Goal: Information Seeking & Learning: Check status

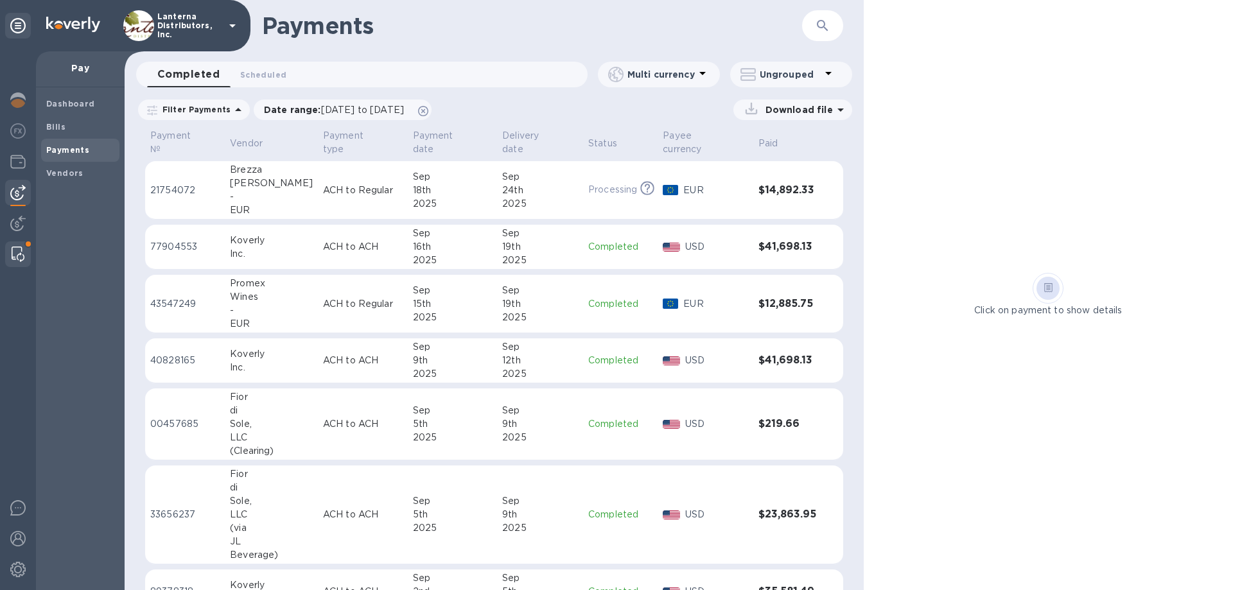
click at [21, 252] on img at bounding box center [18, 254] width 13 height 15
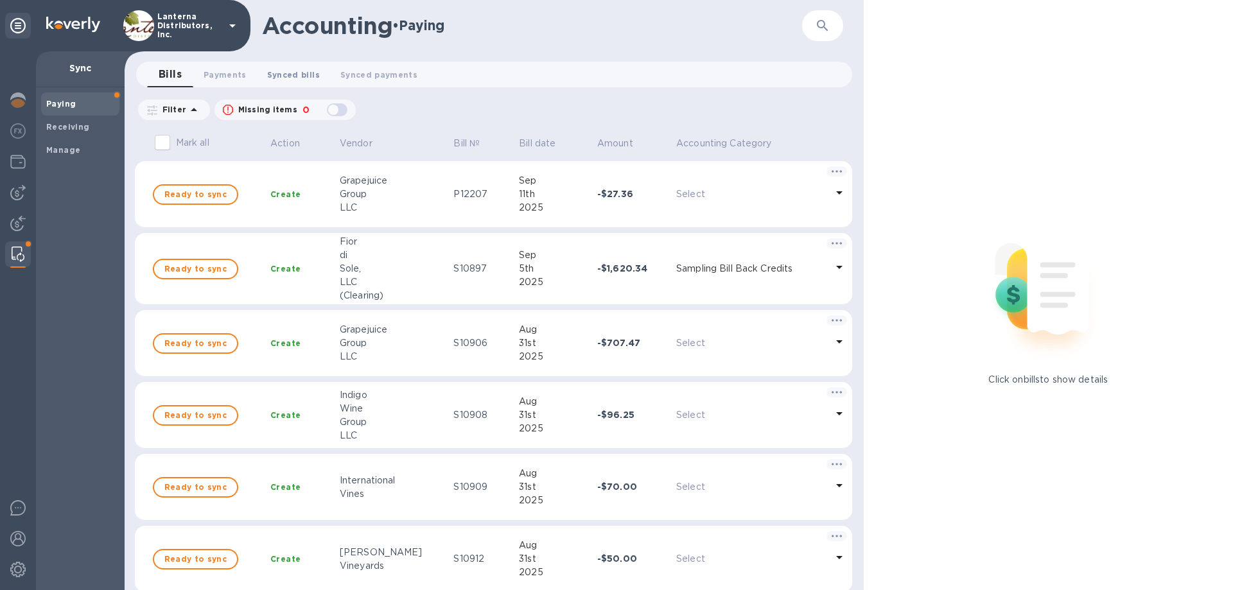
click at [280, 80] on span "Synced bills 0" at bounding box center [293, 74] width 53 height 13
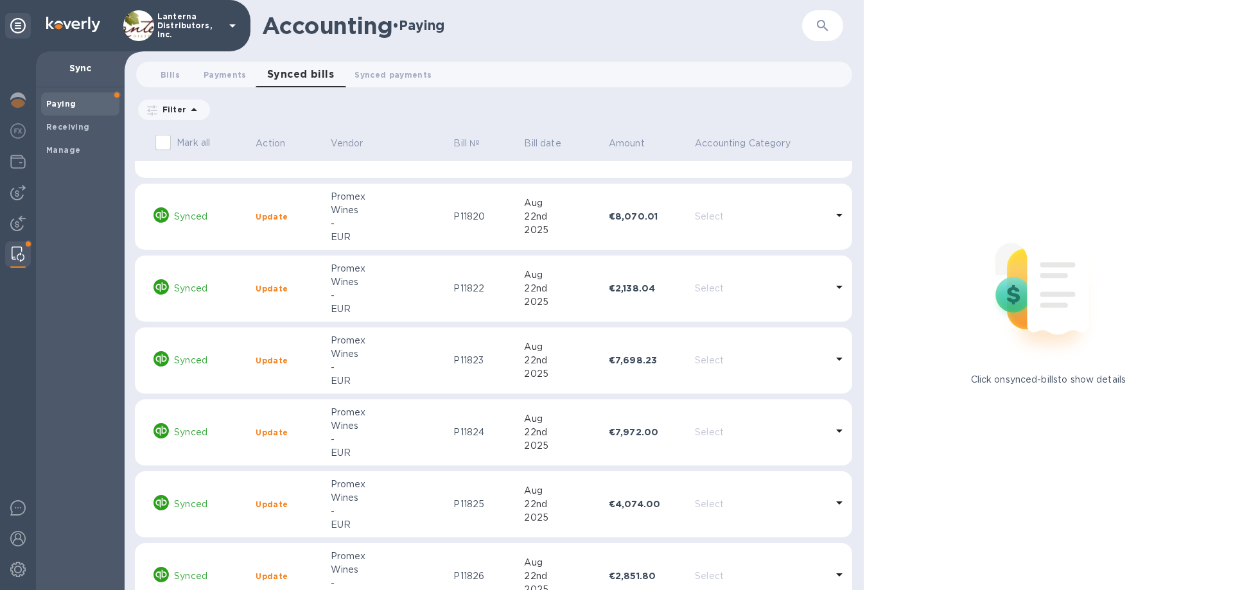
scroll to position [1995, 0]
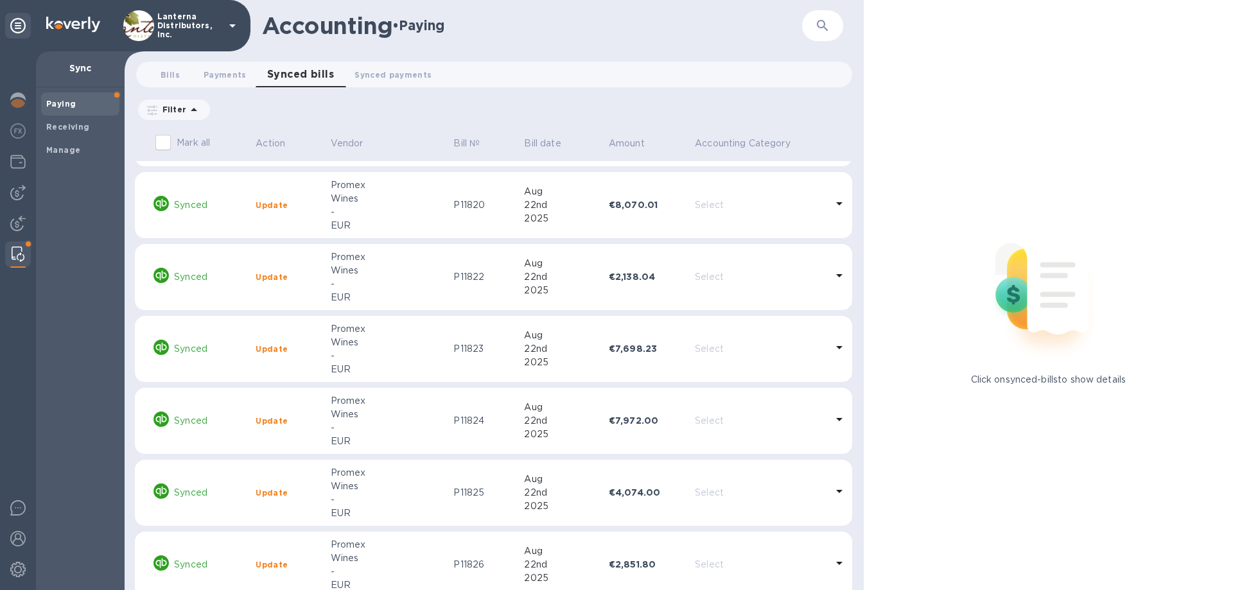
click at [830, 30] on icon "button" at bounding box center [822, 25] width 15 height 15
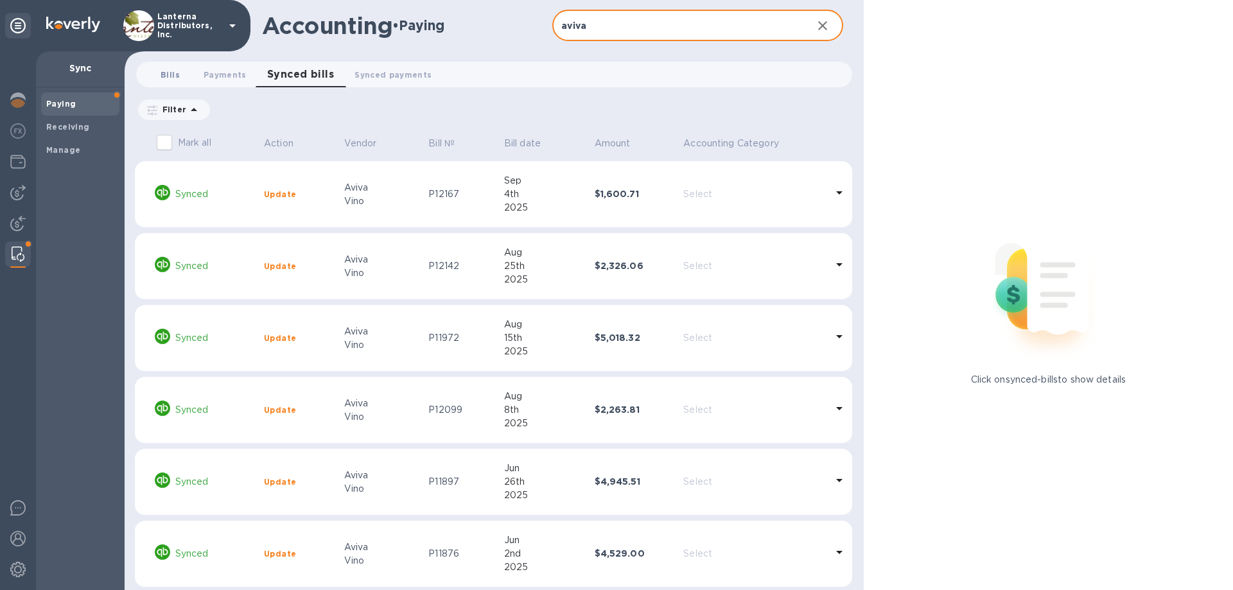
type input "aviva"
click at [173, 78] on span "Bills 0" at bounding box center [170, 74] width 19 height 13
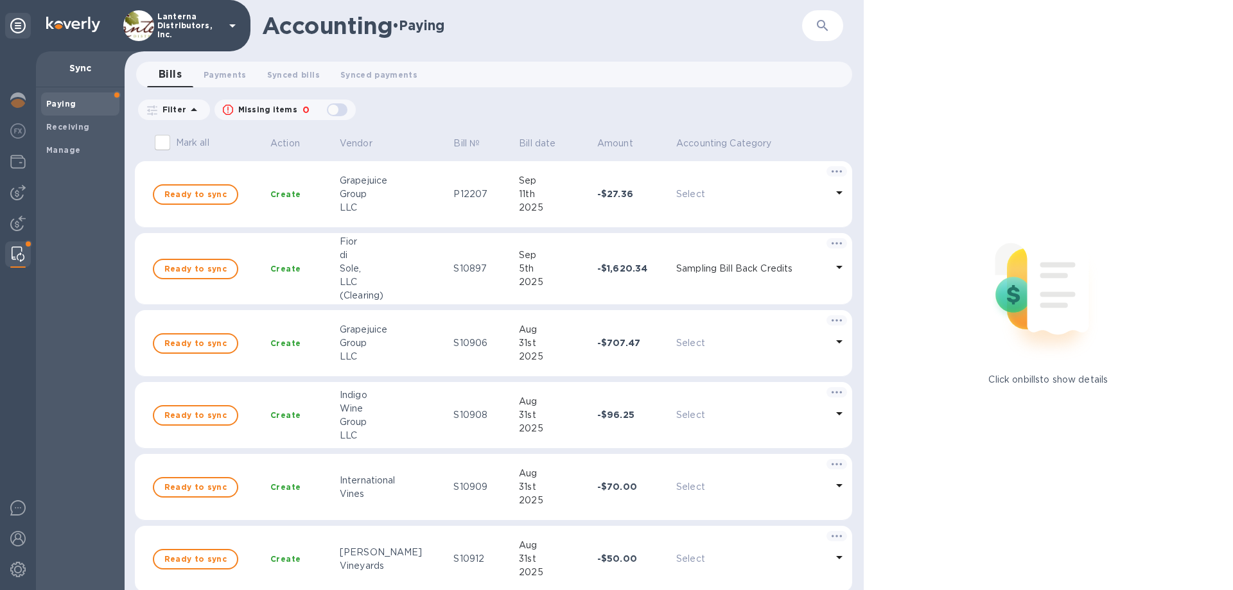
click at [817, 21] on icon "button" at bounding box center [822, 25] width 15 height 15
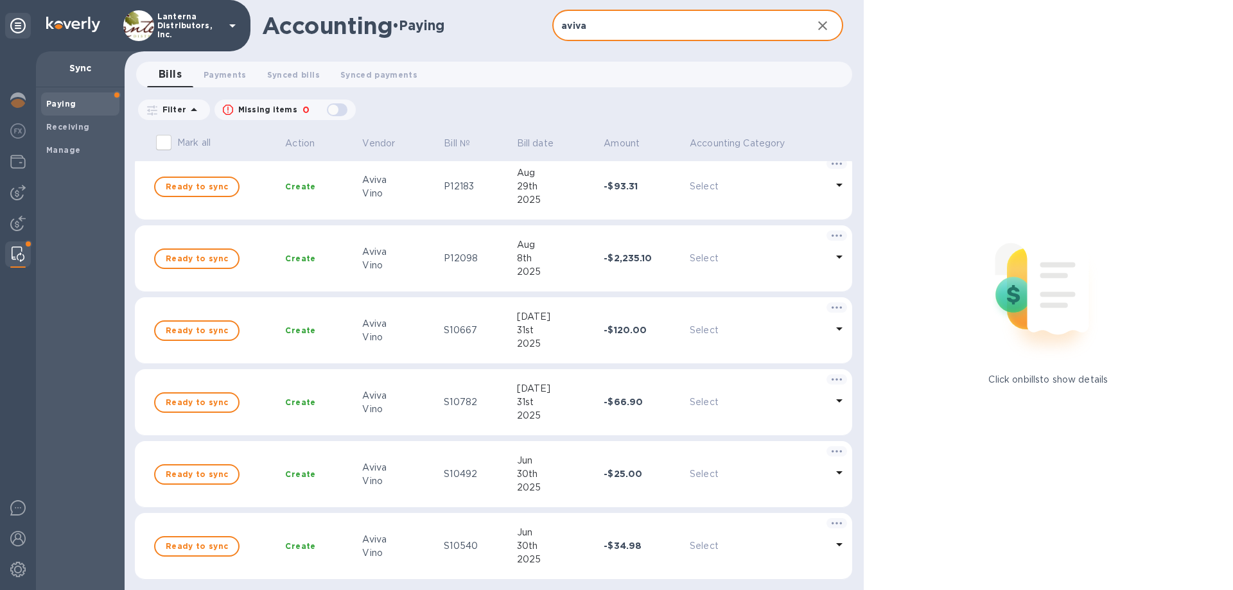
scroll to position [81, 0]
type input "aviva"
click at [53, 151] on b "Manage" at bounding box center [63, 150] width 34 height 10
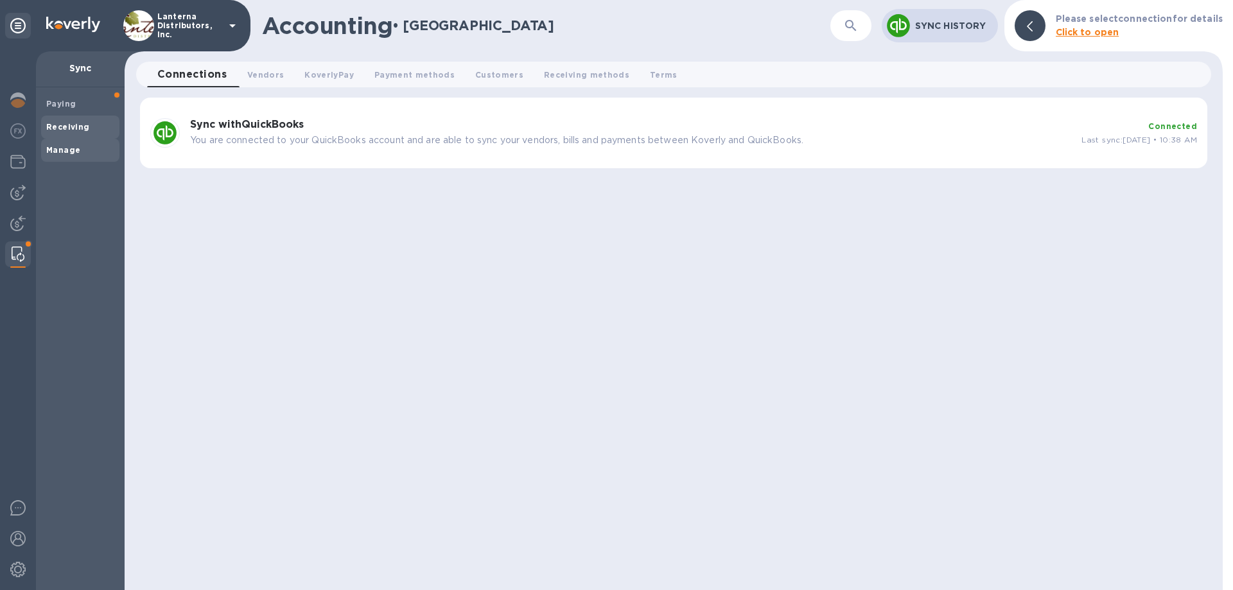
click at [57, 127] on b "Receiving" at bounding box center [68, 127] width 44 height 10
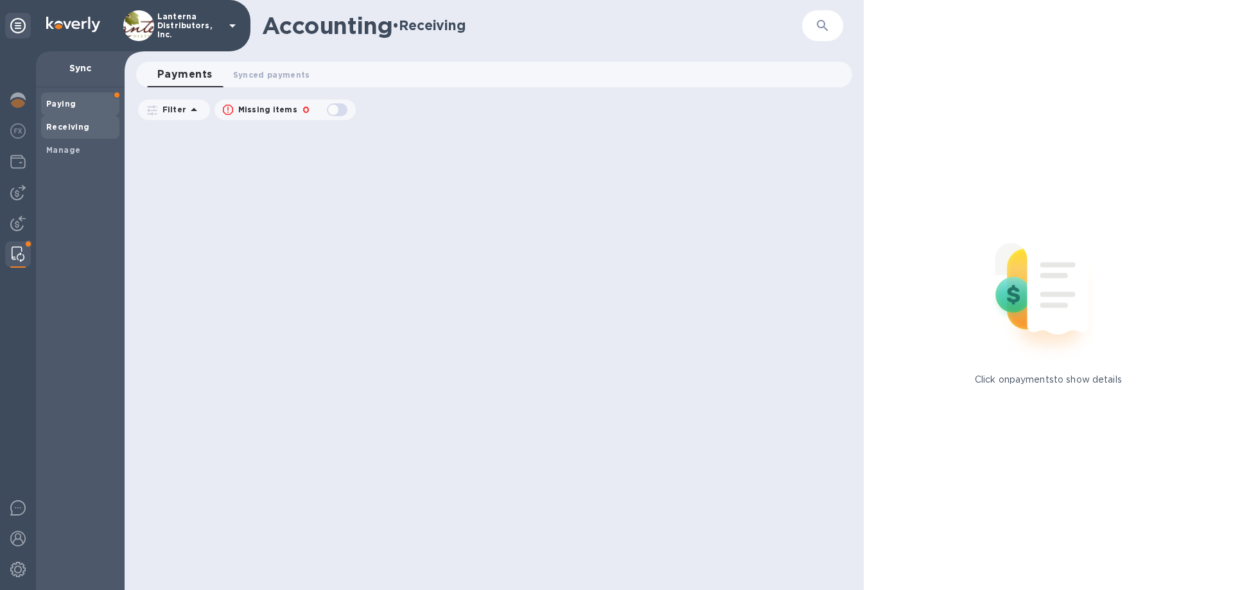
click at [73, 103] on b "Paying" at bounding box center [61, 104] width 30 height 10
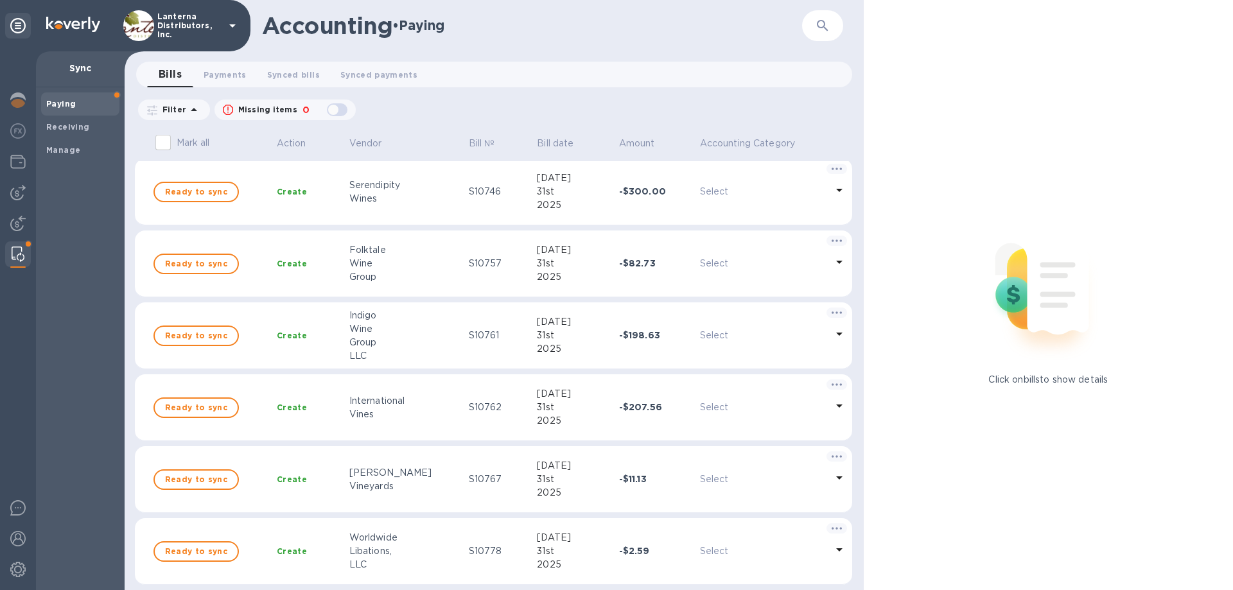
scroll to position [4487, 0]
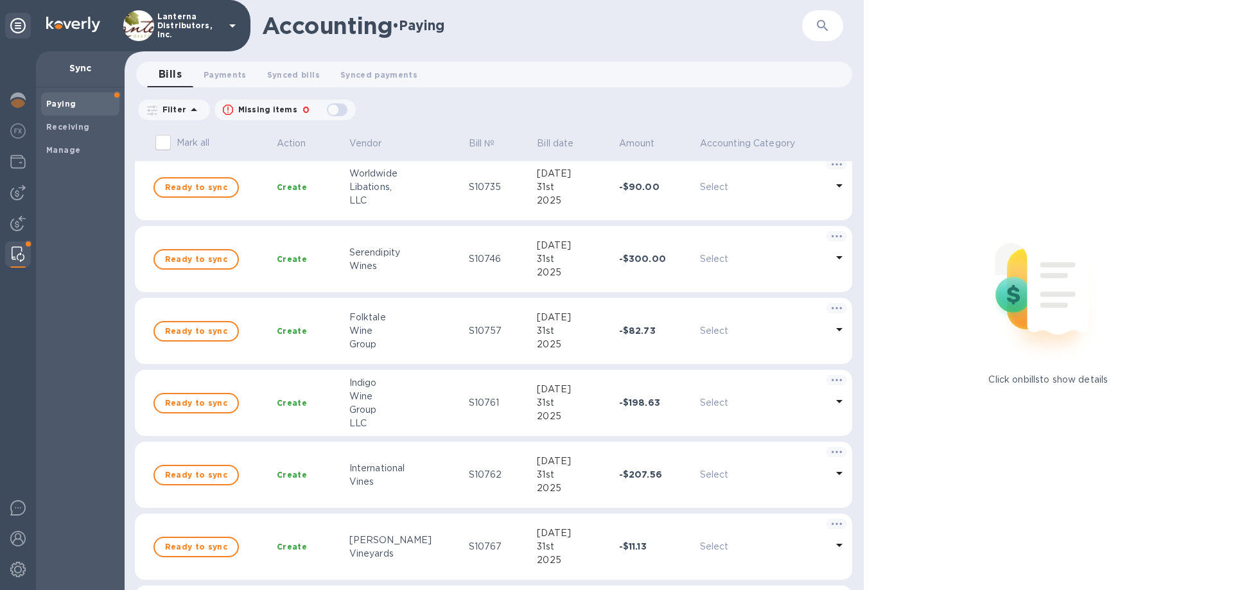
drag, startPoint x: 828, startPoint y: 28, endPoint x: 811, endPoint y: 35, distance: 18.7
click at [828, 29] on icon "button" at bounding box center [822, 25] width 15 height 15
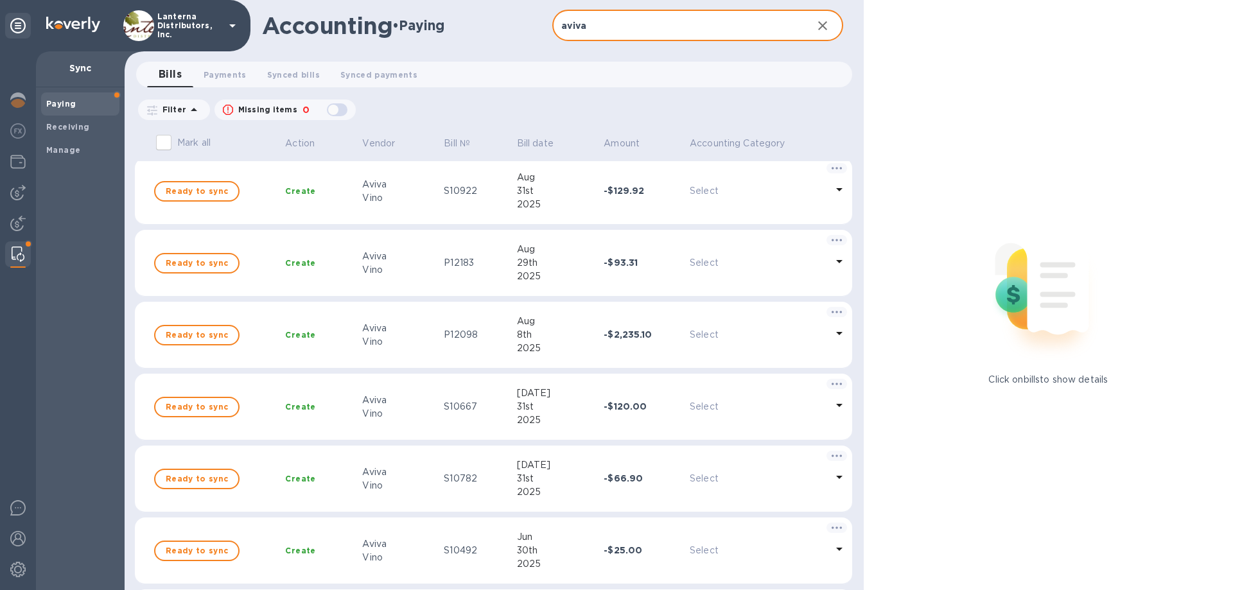
scroll to position [81, 0]
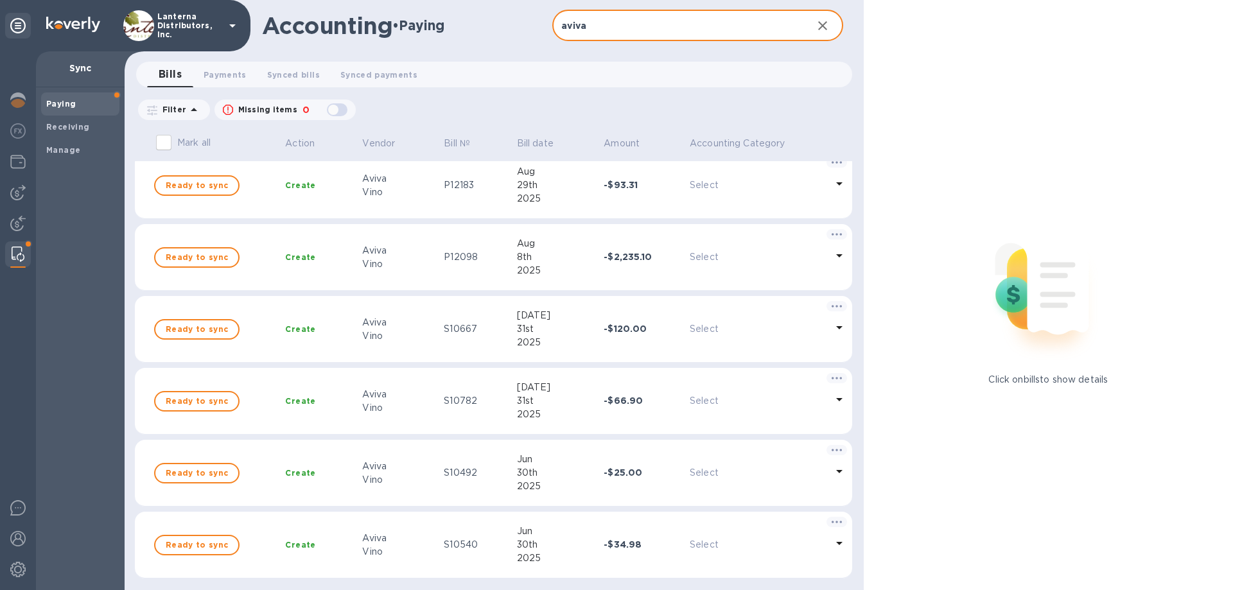
type input "aviva"
click at [182, 112] on p "Filter" at bounding box center [171, 109] width 29 height 11
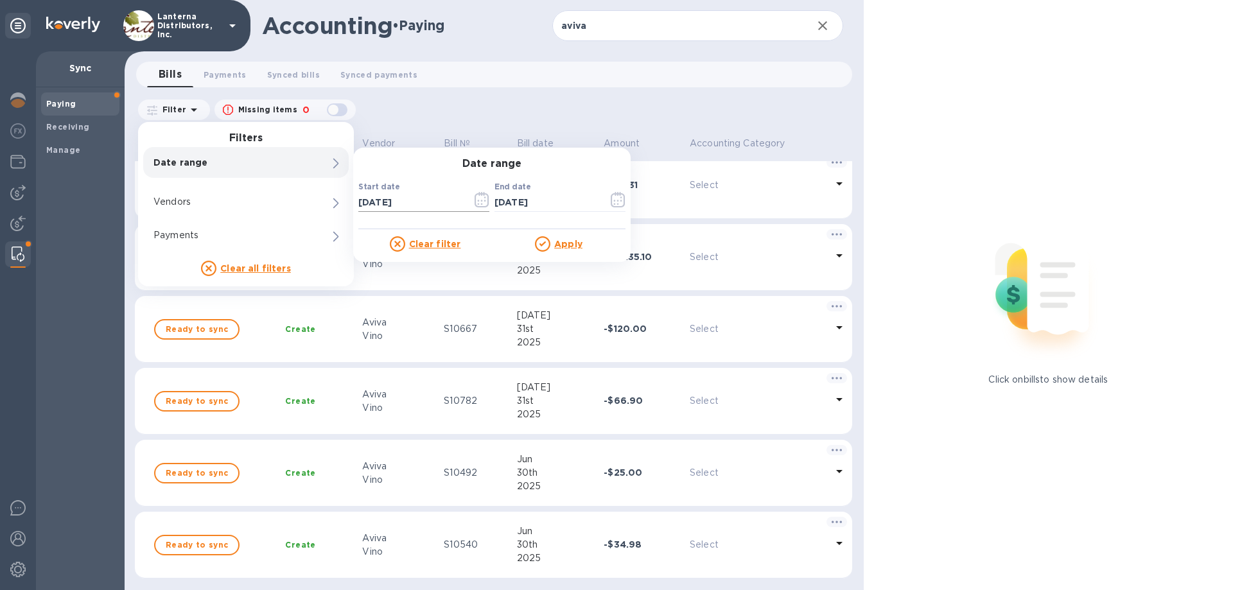
click at [475, 199] on icon "button" at bounding box center [482, 199] width 15 height 15
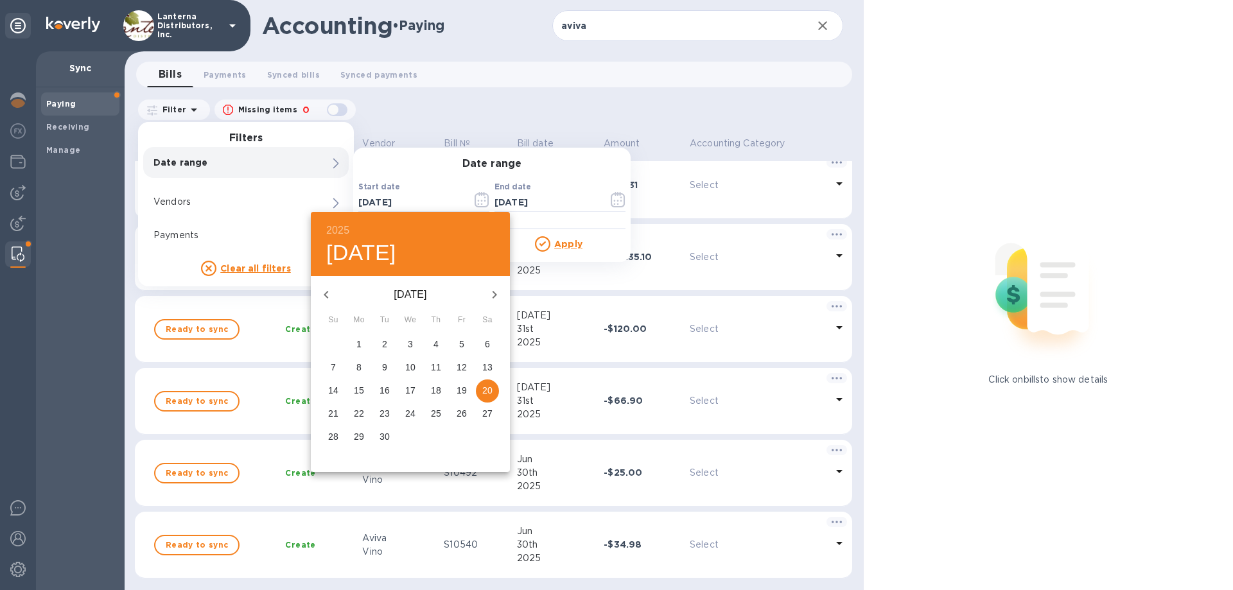
click at [321, 300] on icon "button" at bounding box center [326, 294] width 15 height 15
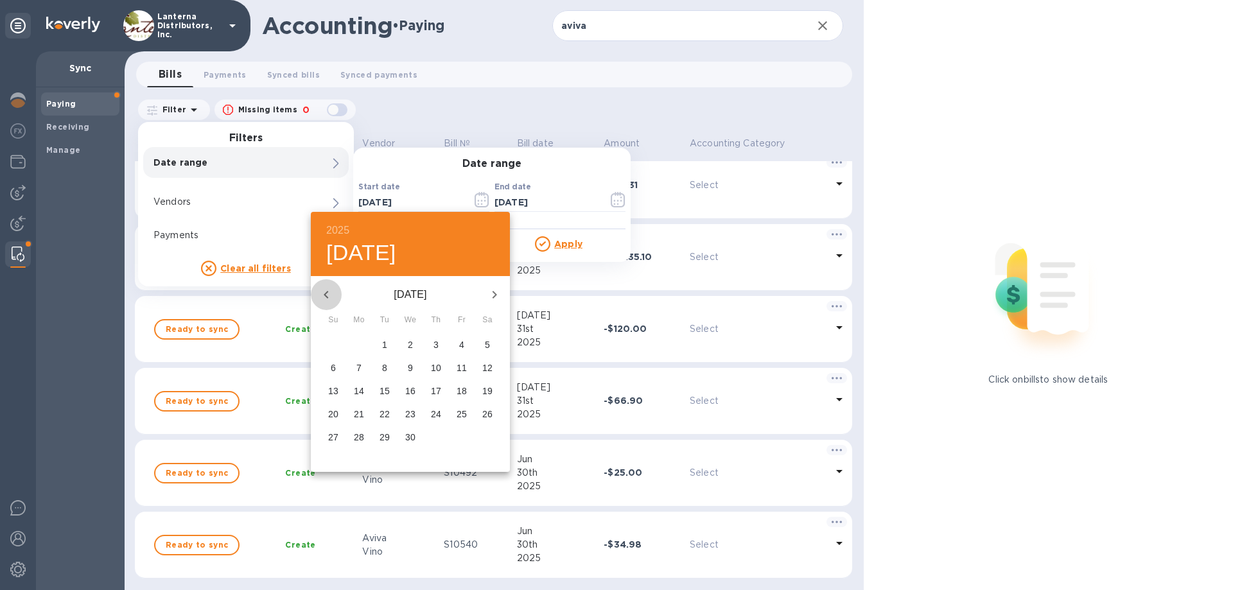
click at [321, 300] on icon "button" at bounding box center [326, 294] width 15 height 15
click at [481, 342] on span "1" at bounding box center [487, 344] width 23 height 13
type input "[DATE]"
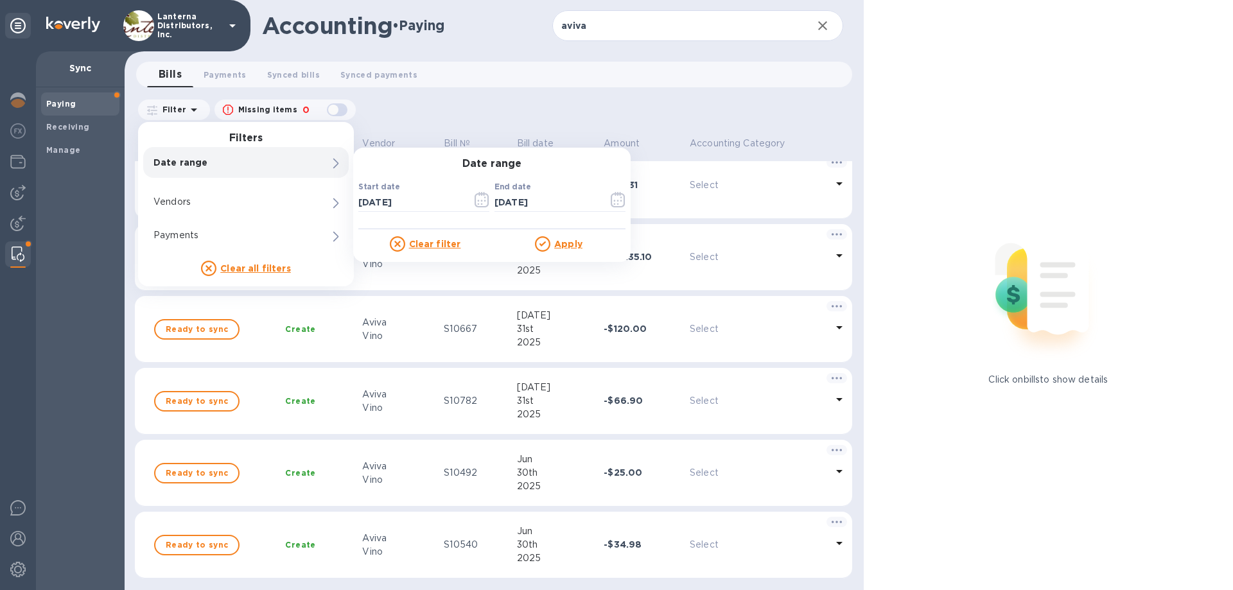
click at [545, 248] on icon at bounding box center [542, 243] width 15 height 15
click at [564, 247] on u "Apply" at bounding box center [568, 244] width 28 height 10
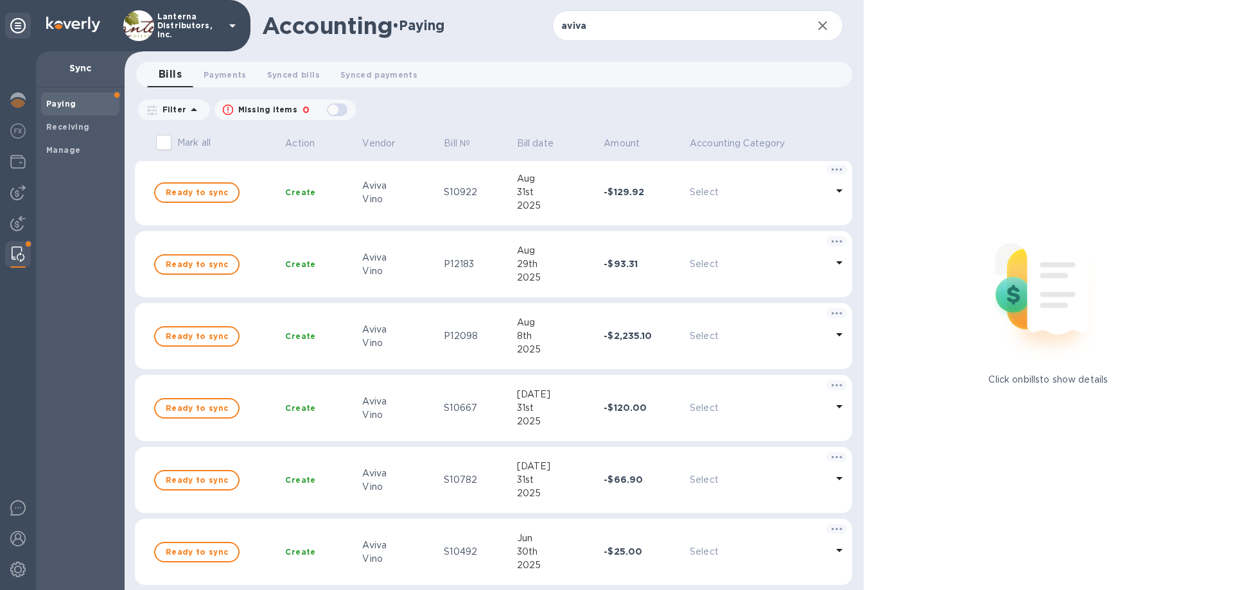
scroll to position [0, 0]
click at [0, 0] on icon at bounding box center [0, 0] width 0 height 0
